Goal: Go to known website

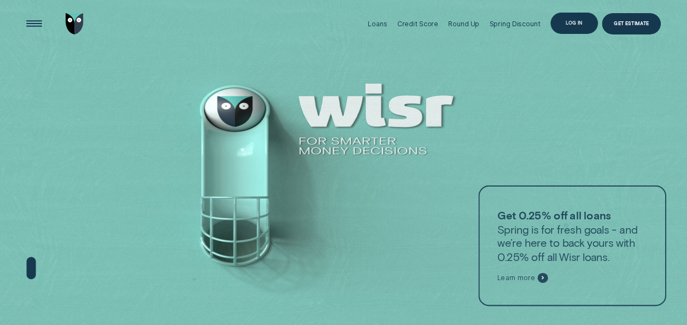
click at [566, 21] on div "Log in" at bounding box center [574, 23] width 16 height 4
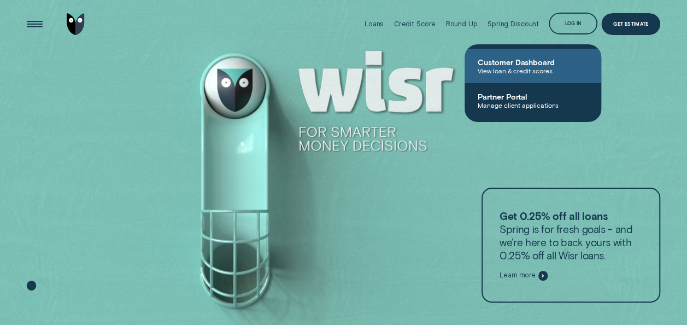
click at [540, 65] on span "Customer Dashboard" at bounding box center [533, 61] width 110 height 9
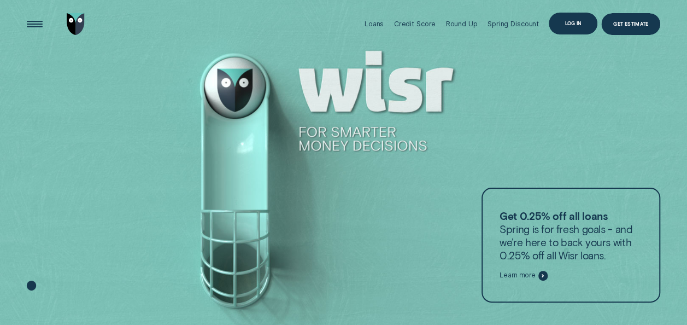
click at [577, 22] on div "Log in" at bounding box center [573, 23] width 16 height 4
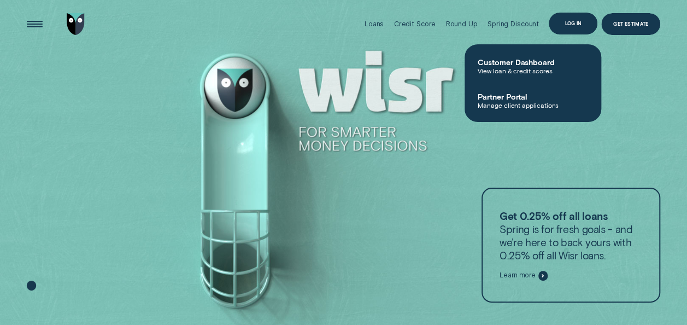
click at [568, 22] on div "Log in" at bounding box center [573, 23] width 16 height 4
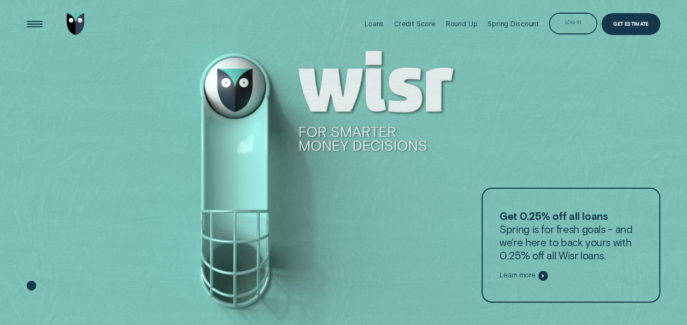
click at [568, 21] on div "Log in" at bounding box center [573, 24] width 48 height 22
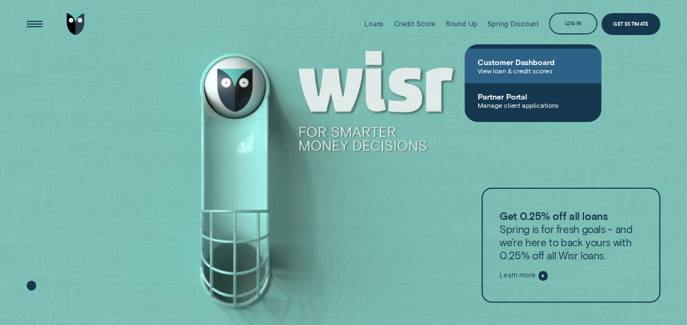
click at [514, 58] on span "Customer Dashboard" at bounding box center [533, 61] width 110 height 9
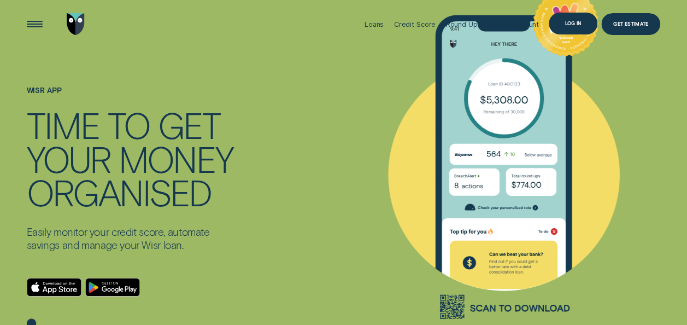
click at [569, 25] on div "Log in" at bounding box center [573, 23] width 16 height 4
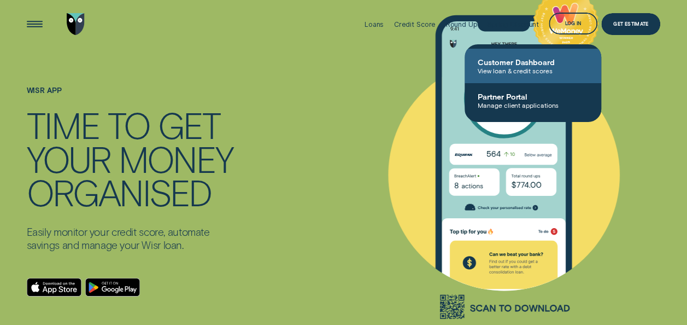
click at [532, 69] on span "View loan & credit scores" at bounding box center [533, 71] width 110 height 8
